Goal: Task Accomplishment & Management: Manage account settings

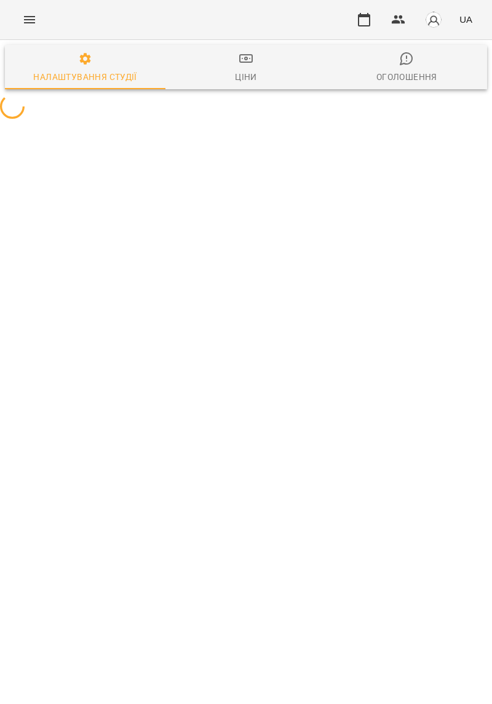
select select "**"
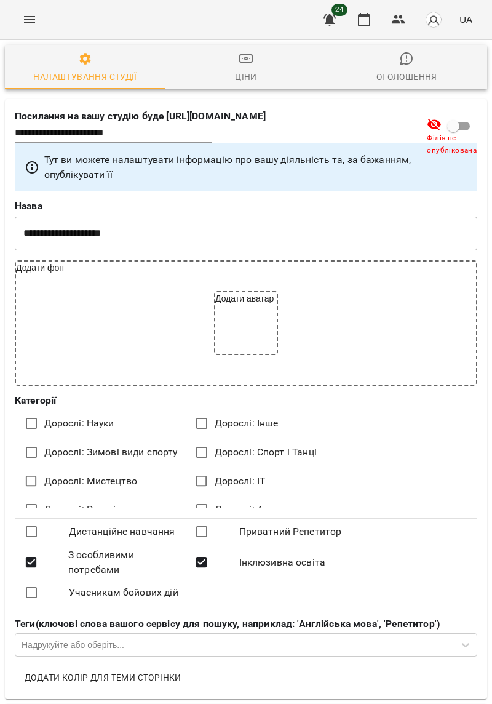
click at [28, 23] on icon "Menu" at bounding box center [29, 19] width 15 height 15
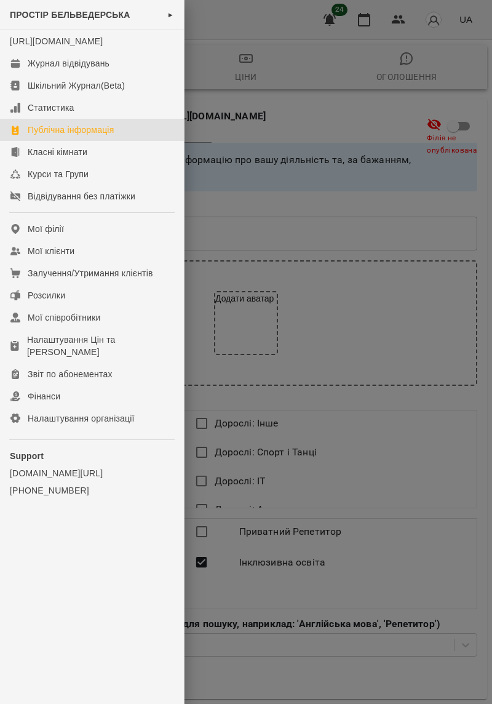
click at [38, 19] on span "ПРОСТІР БЕЛЬВЕДЕРСЬКА" at bounding box center [70, 15] width 121 height 10
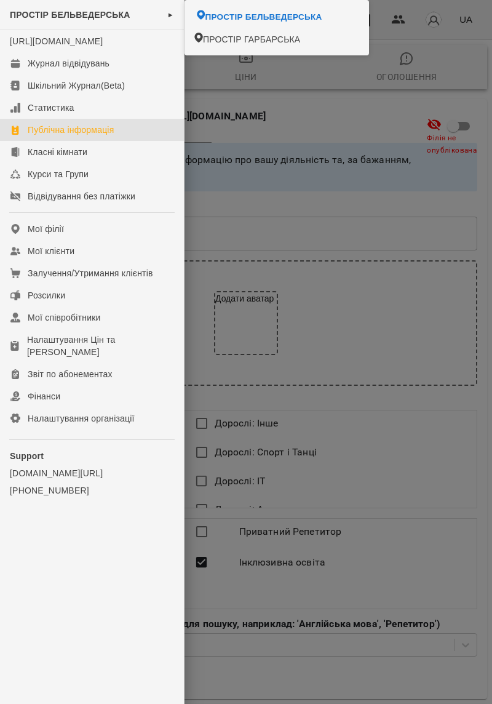
click at [305, 21] on span "ПРОСТІР БЕЛЬВЕДЕРСЬКА" at bounding box center [264, 16] width 117 height 12
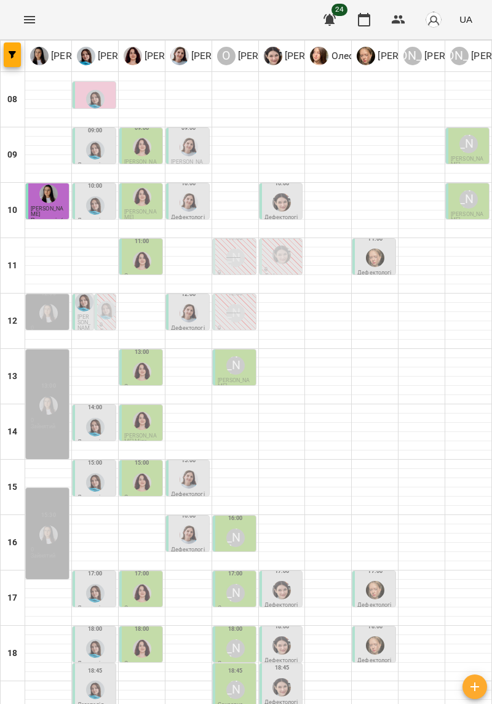
scroll to position [101, 0]
click at [241, 529] on div "[PERSON_NAME]" at bounding box center [235, 538] width 18 height 18
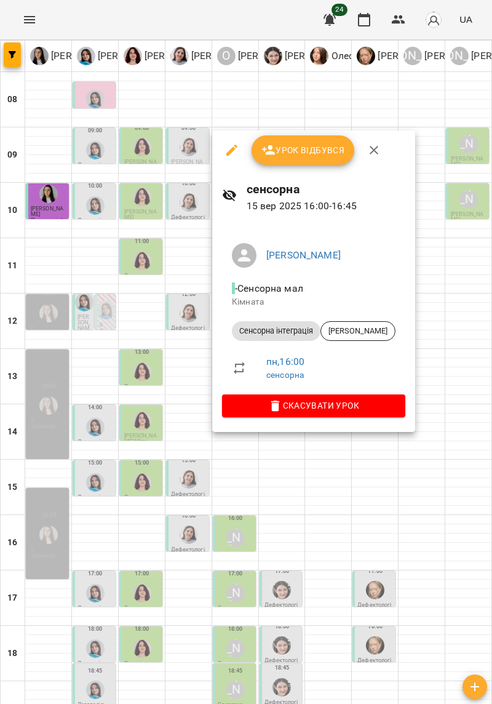
click at [441, 334] on div at bounding box center [246, 352] width 492 height 704
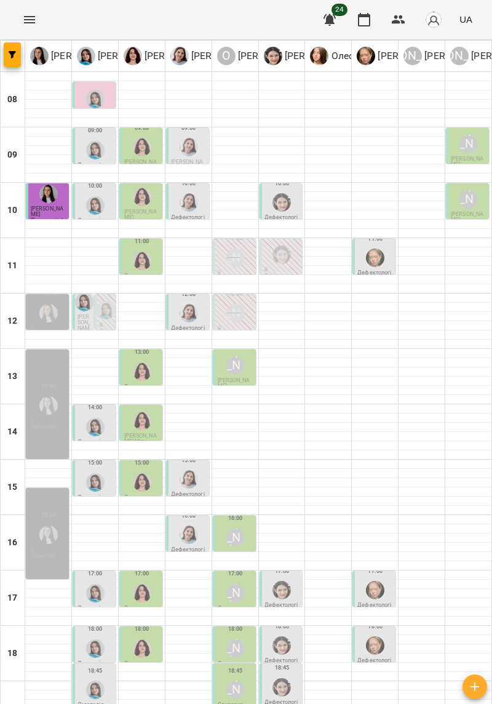
click at [238, 526] on div "[PERSON_NAME]" at bounding box center [235, 537] width 23 height 23
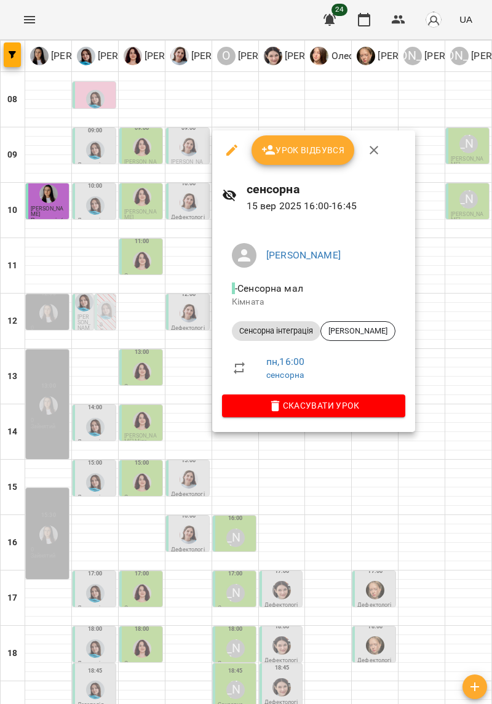
click at [436, 342] on div at bounding box center [246, 352] width 492 height 704
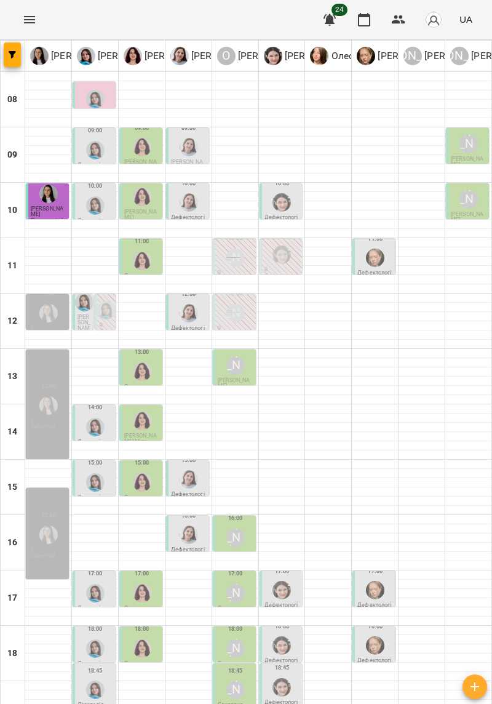
click at [227, 582] on div "[PERSON_NAME]" at bounding box center [235, 593] width 23 height 23
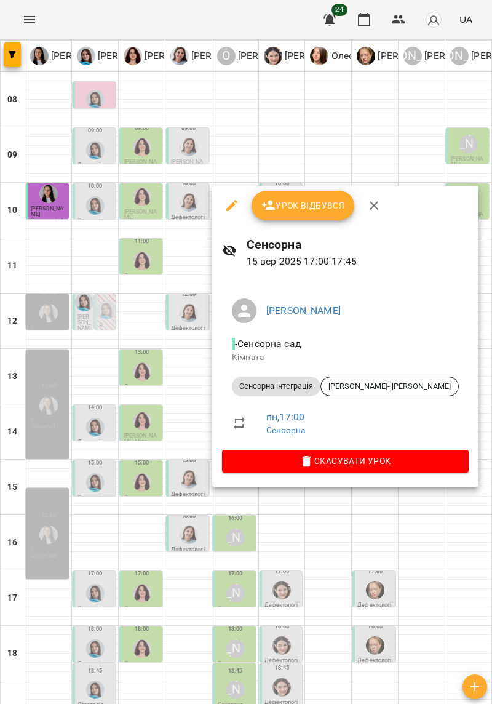
click at [427, 585] on div at bounding box center [246, 352] width 492 height 704
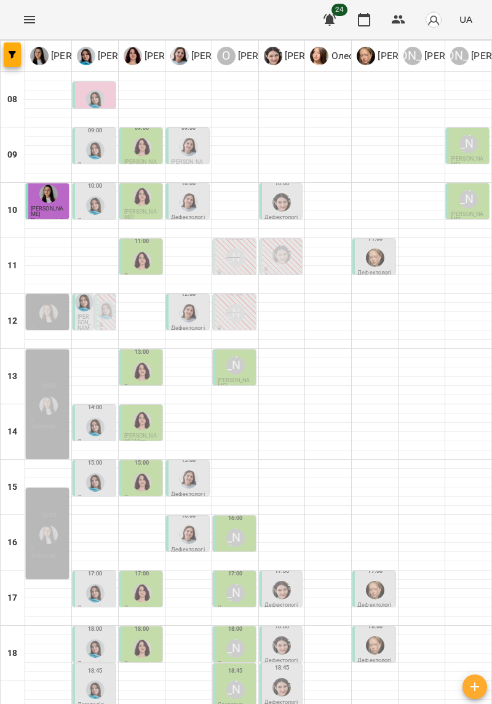
click at [238, 639] on div "[PERSON_NAME]" at bounding box center [235, 648] width 18 height 18
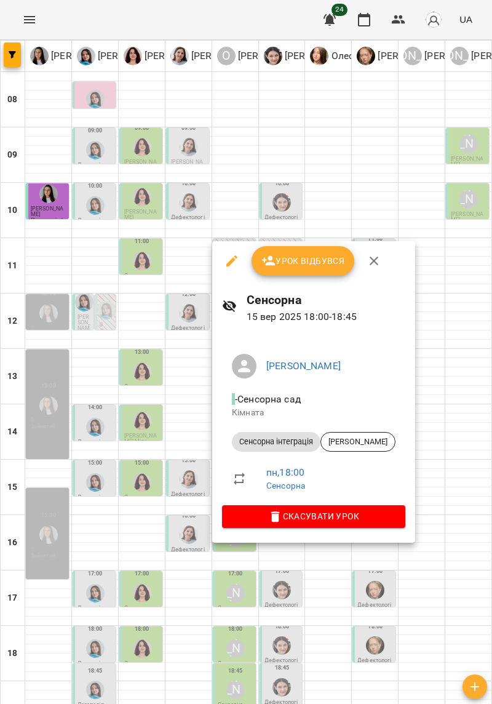
click at [403, 602] on div at bounding box center [246, 352] width 492 height 704
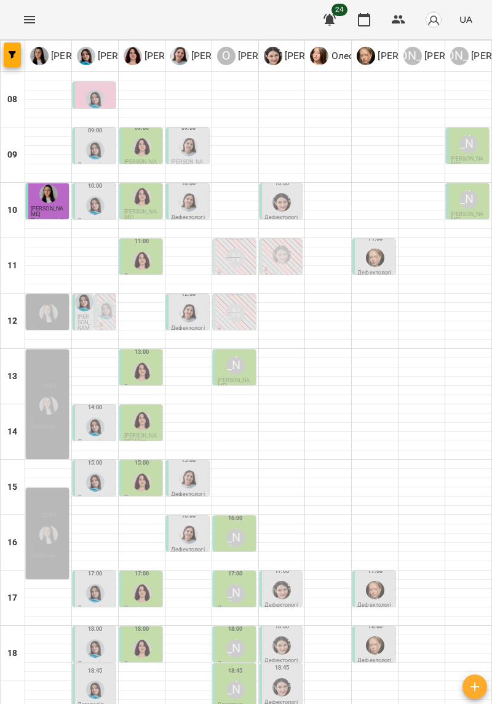
click at [229, 681] on div "[PERSON_NAME]" at bounding box center [235, 690] width 18 height 18
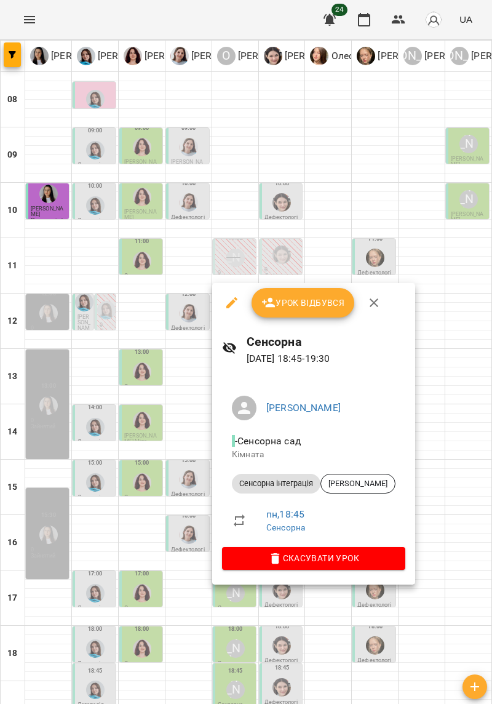
click at [422, 609] on div at bounding box center [246, 352] width 492 height 704
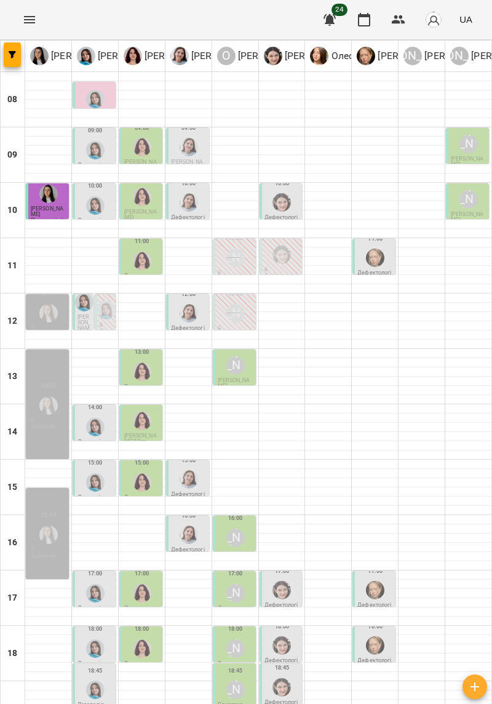
click at [237, 529] on div "[PERSON_NAME]" at bounding box center [235, 538] width 18 height 18
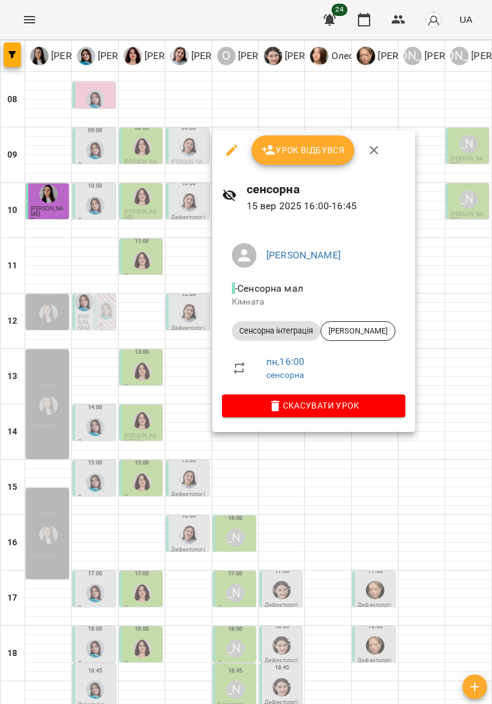
click at [439, 303] on div at bounding box center [246, 352] width 492 height 704
